Goal: Task Accomplishment & Management: Use online tool/utility

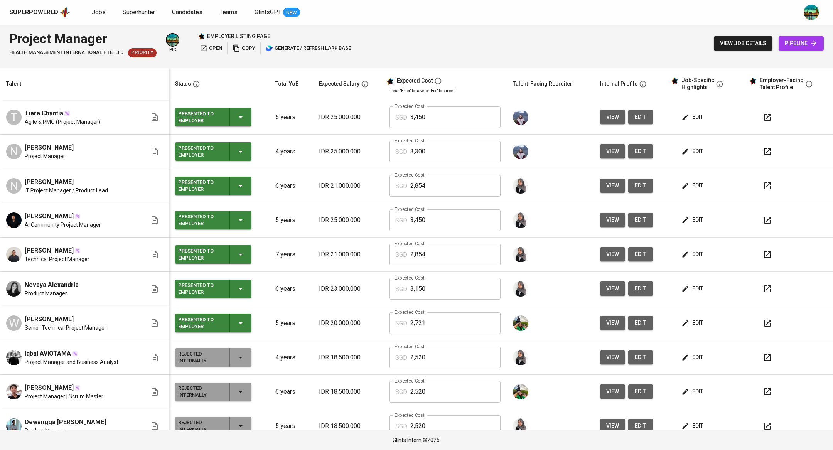
scroll to position [3, 0]
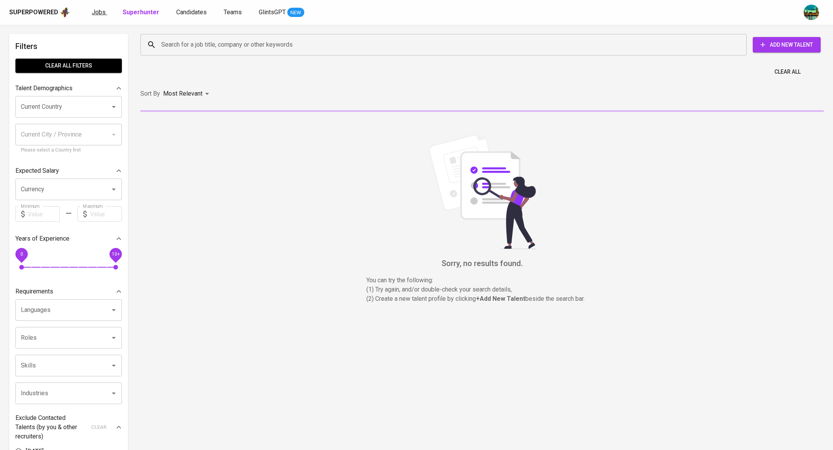
click at [99, 12] on span "Jobs" at bounding box center [99, 11] width 14 height 7
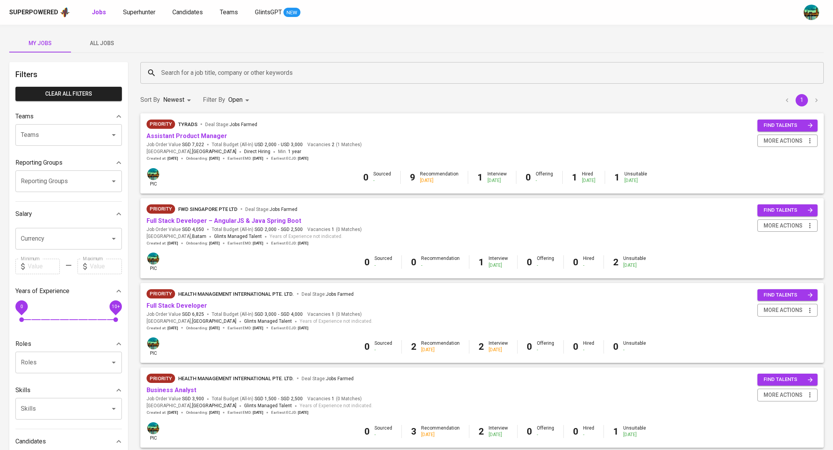
click at [101, 41] on span "All Jobs" at bounding box center [102, 44] width 52 height 10
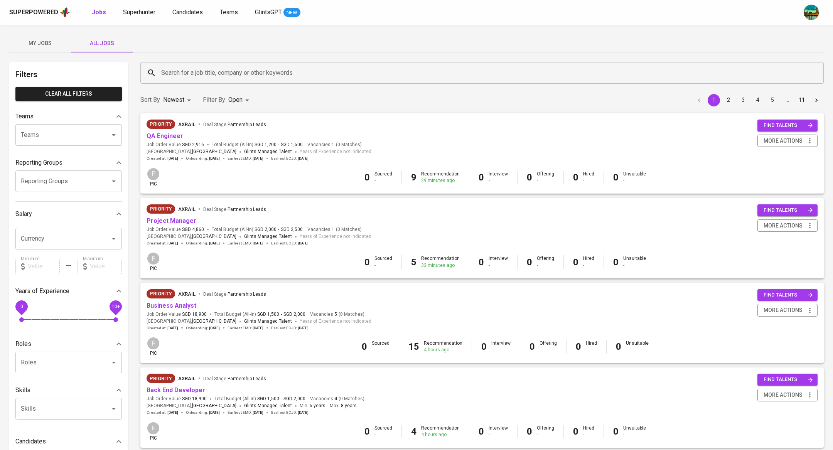
click at [188, 72] on input "Search for a job title, company or other keywords" at bounding box center [484, 73] width 650 height 15
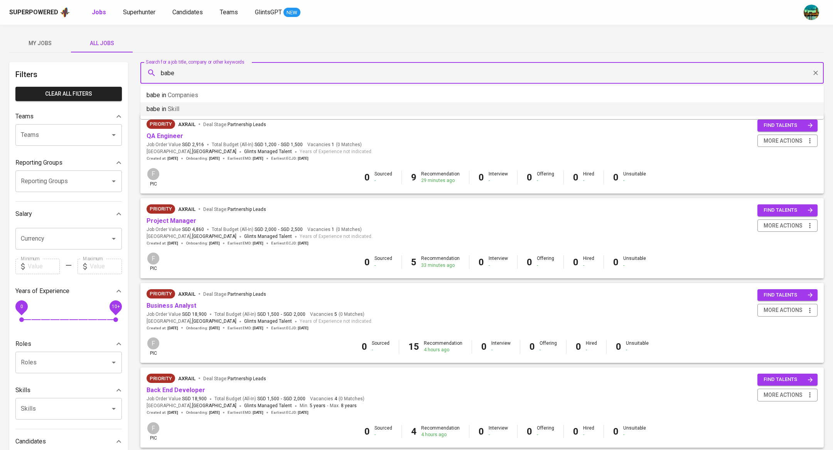
type input "babe"
click at [72, 183] on input "Reporting Groups" at bounding box center [58, 181] width 78 height 15
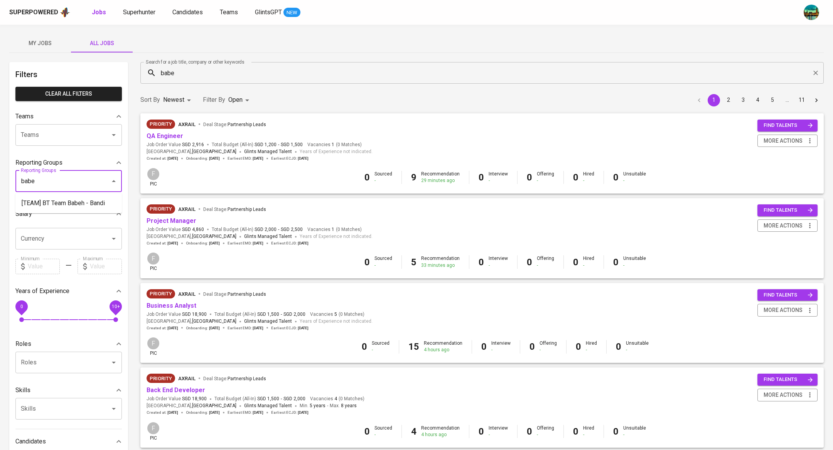
click at [77, 204] on li "[TEAM] BT Team Babeh - Bandi" at bounding box center [68, 203] width 106 height 14
type input "babe"
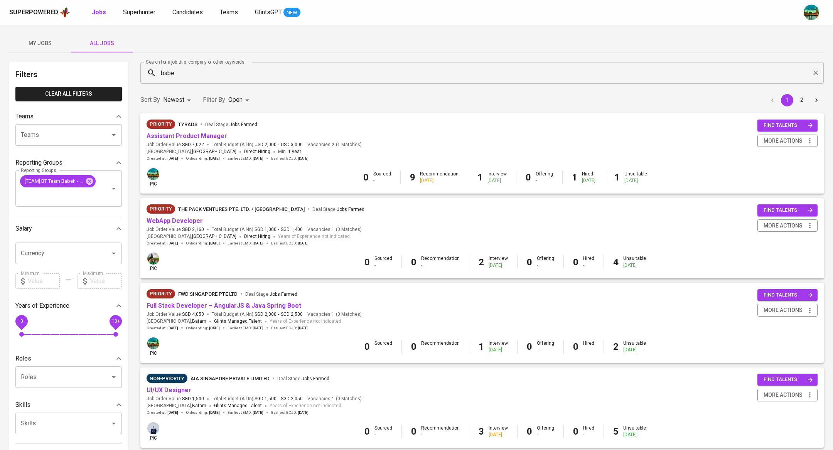
click at [209, 77] on input "babe" at bounding box center [484, 73] width 650 height 15
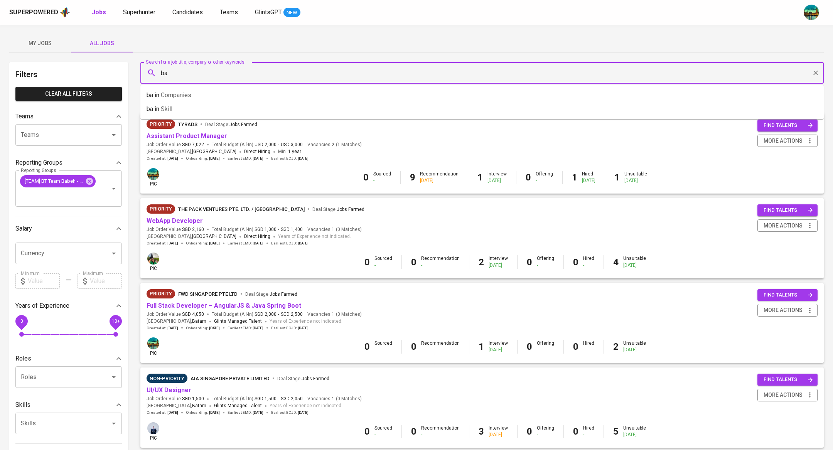
type input "b"
type input "aia"
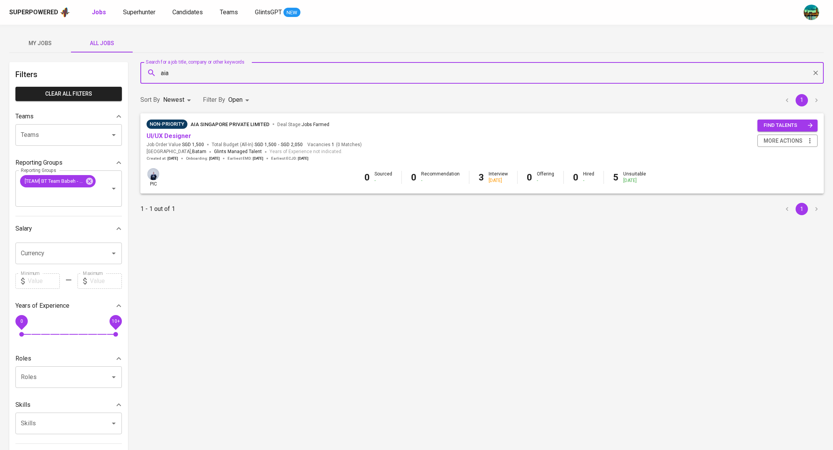
click at [40, 37] on button "My Jobs" at bounding box center [40, 43] width 62 height 19
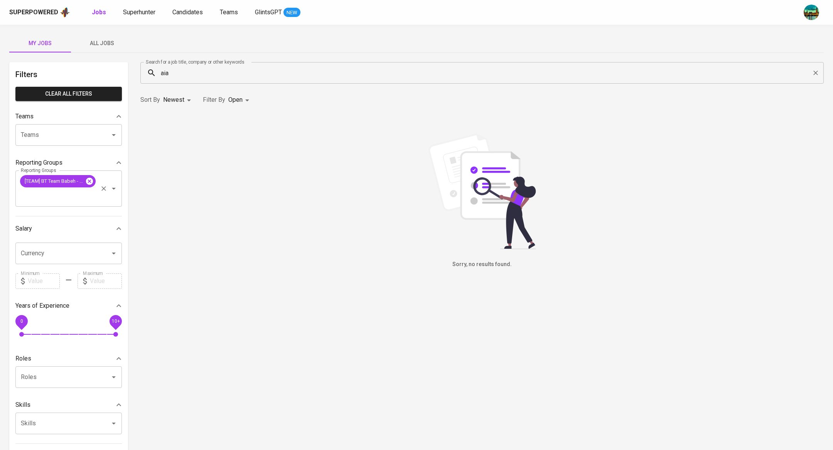
click at [91, 185] on icon at bounding box center [89, 181] width 8 height 8
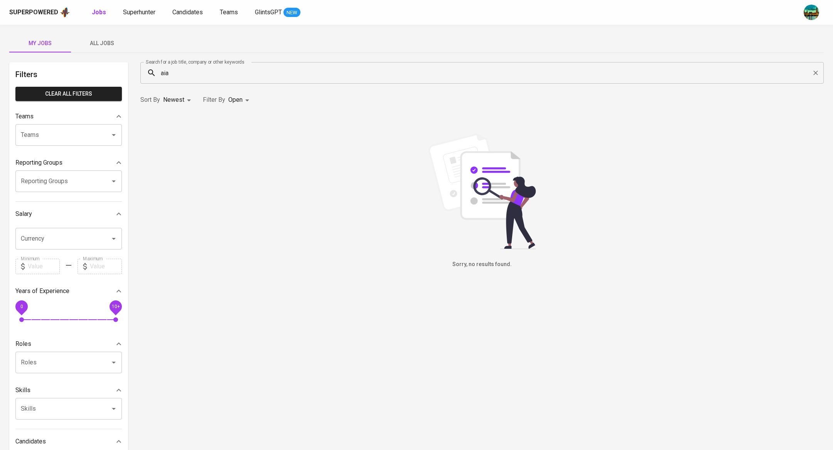
click at [818, 80] on div "aia Search for a job title, company or other keywords" at bounding box center [481, 73] width 683 height 22
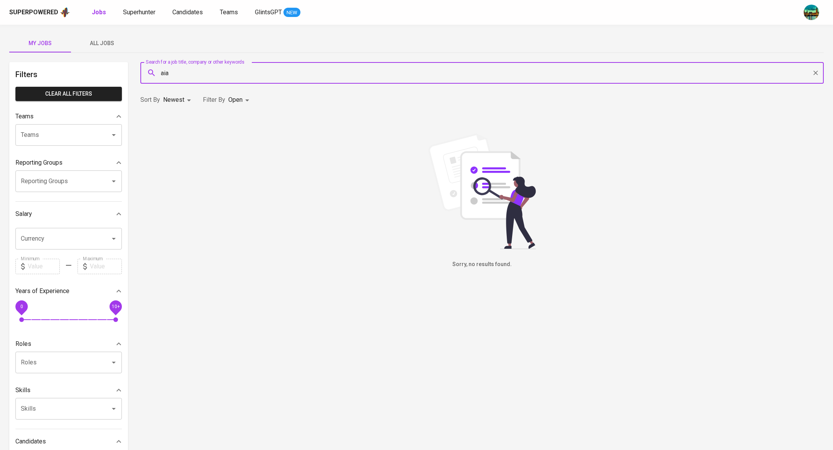
click at [818, 73] on icon "Clear" at bounding box center [816, 73] width 8 height 8
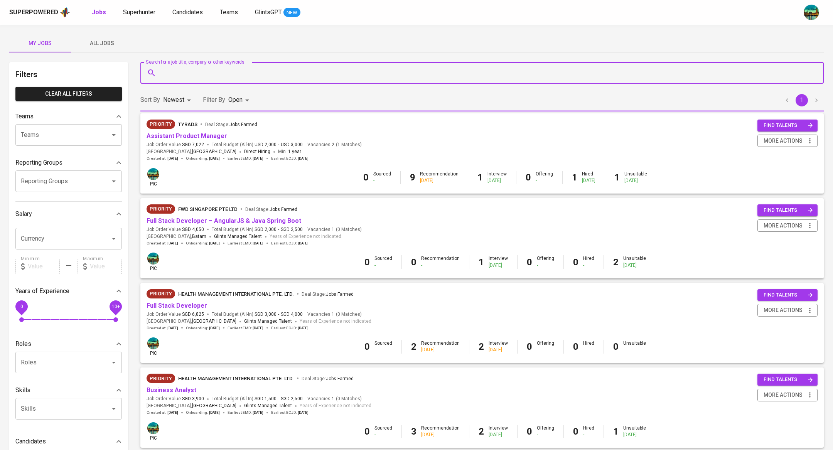
click at [817, 70] on div at bounding box center [815, 73] width 10 height 11
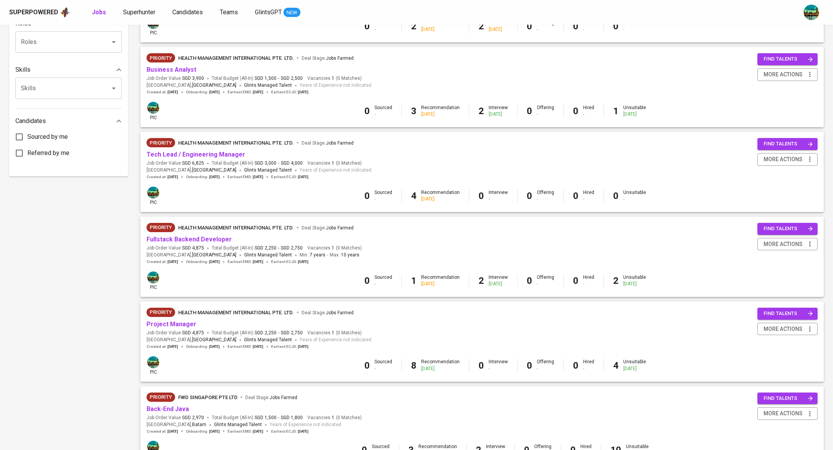
scroll to position [316, 0]
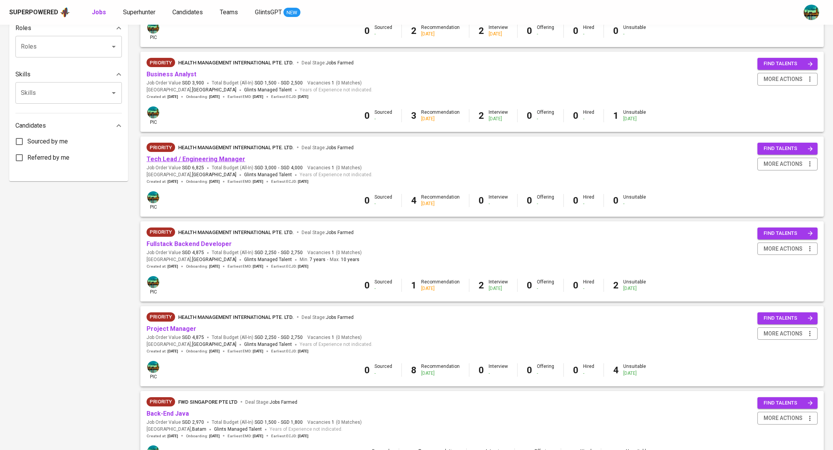
click at [213, 159] on link "Tech Lead / Engineering Manager" at bounding box center [196, 158] width 99 height 7
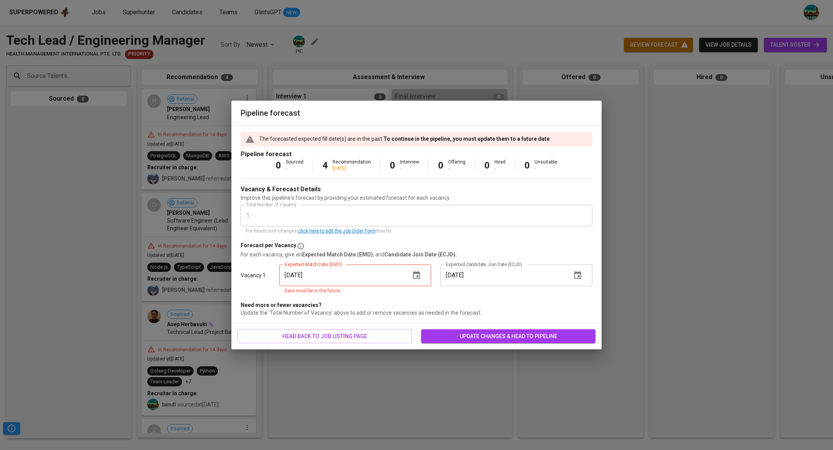
click at [417, 273] on icon "button" at bounding box center [416, 275] width 7 height 8
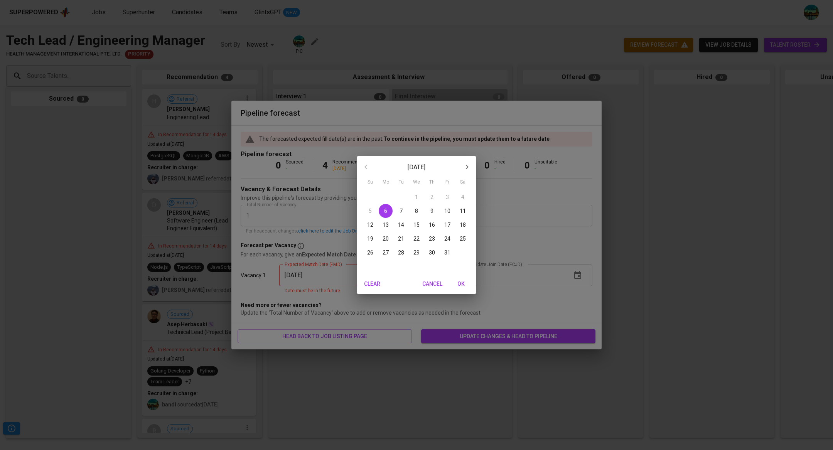
click at [385, 236] on p "20" at bounding box center [386, 239] width 6 height 8
type input "[DATE]"
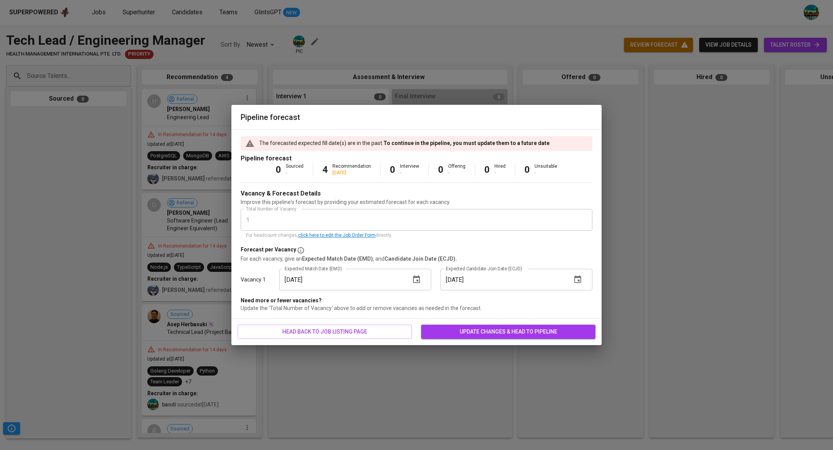
click at [460, 333] on span "update changes & head to pipeline" at bounding box center [508, 332] width 162 height 10
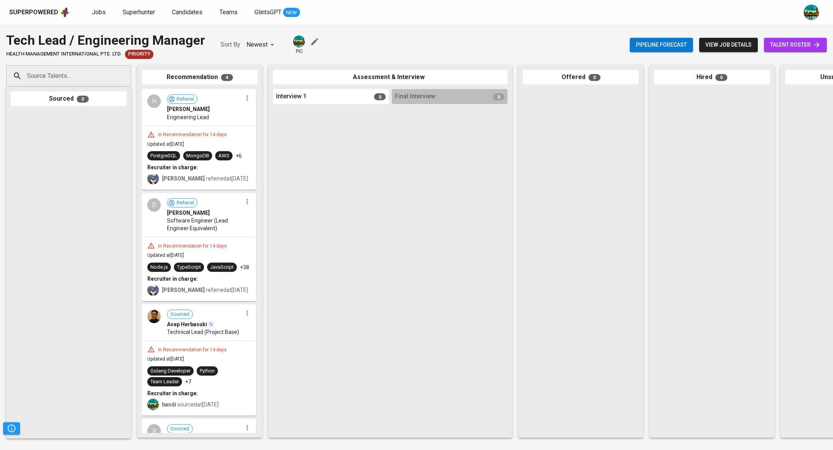
click at [813, 42] on icon at bounding box center [817, 45] width 8 height 8
click at [547, 178] on div at bounding box center [581, 261] width 116 height 344
